Goal: Find contact information: Find contact information

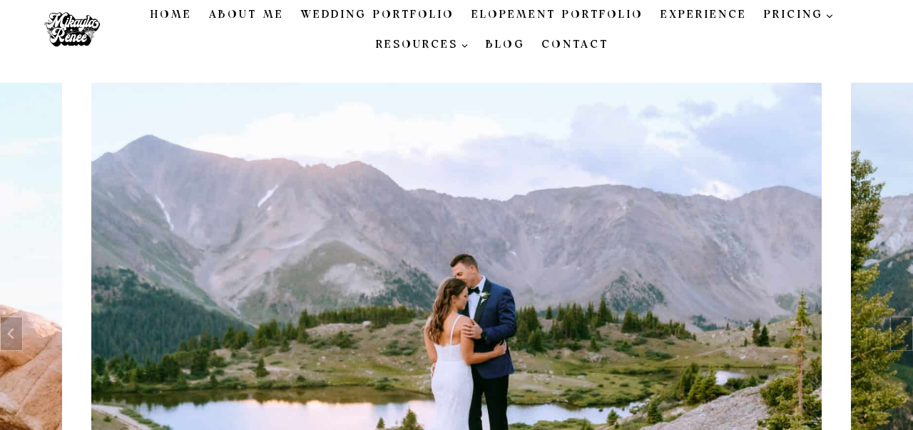
click at [387, 19] on link "Wedding Portfolio" at bounding box center [377, 15] width 170 height 30
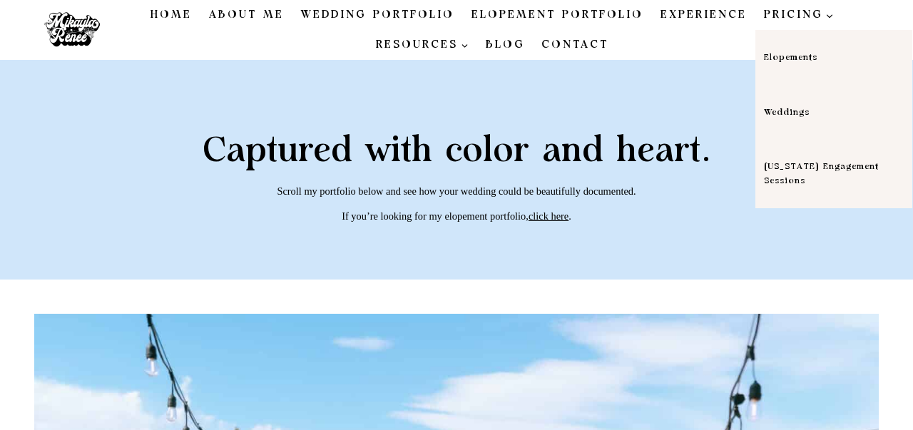
click at [793, 22] on span "PRICING Expand" at bounding box center [799, 14] width 70 height 17
click at [791, 116] on link "Weddings" at bounding box center [833, 112] width 157 height 55
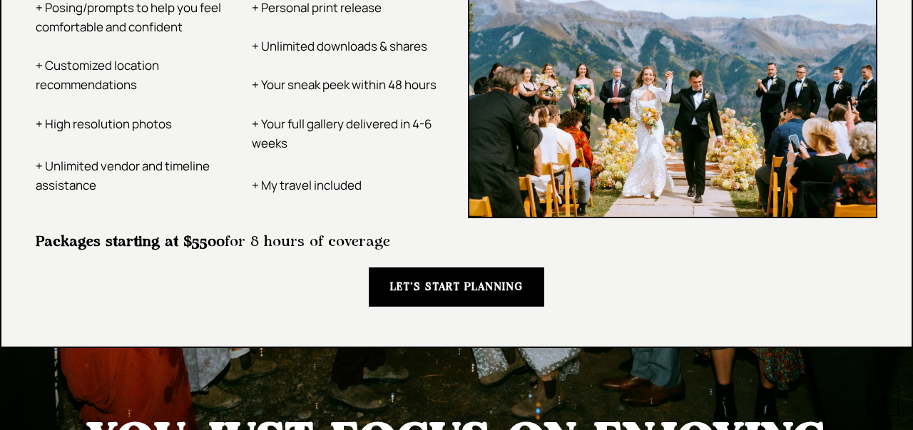
scroll to position [2757, 0]
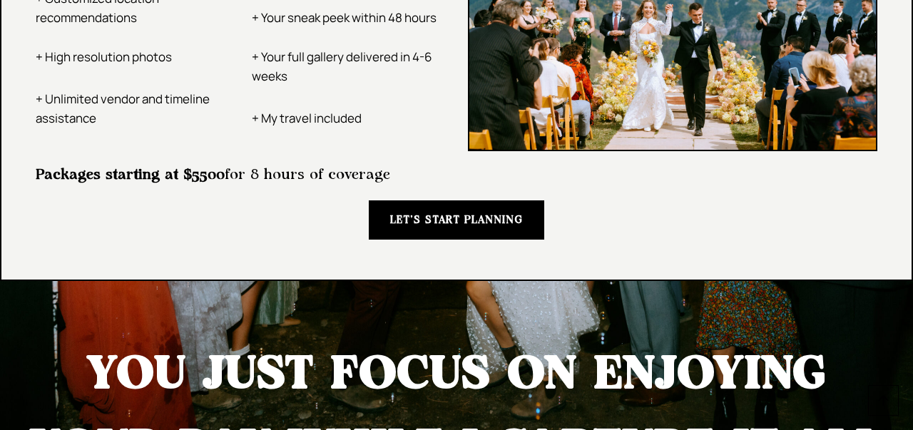
click at [444, 228] on span "LET’S START PLANNING" at bounding box center [456, 220] width 133 height 16
